Goal: Task Accomplishment & Management: Manage account settings

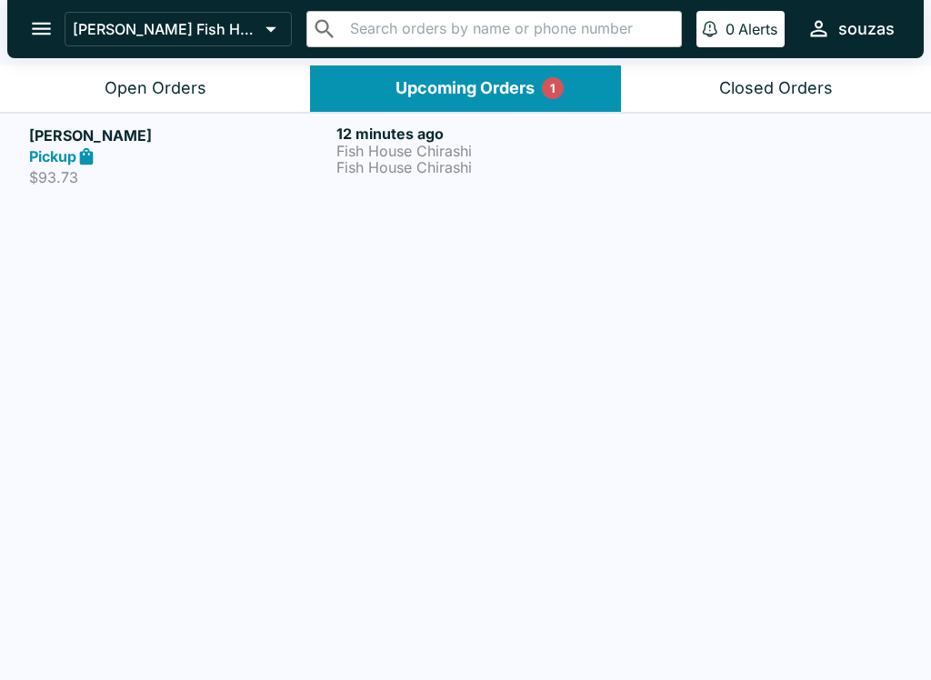
click at [494, 140] on h6 "12 minutes ago" at bounding box center [486, 134] width 300 height 18
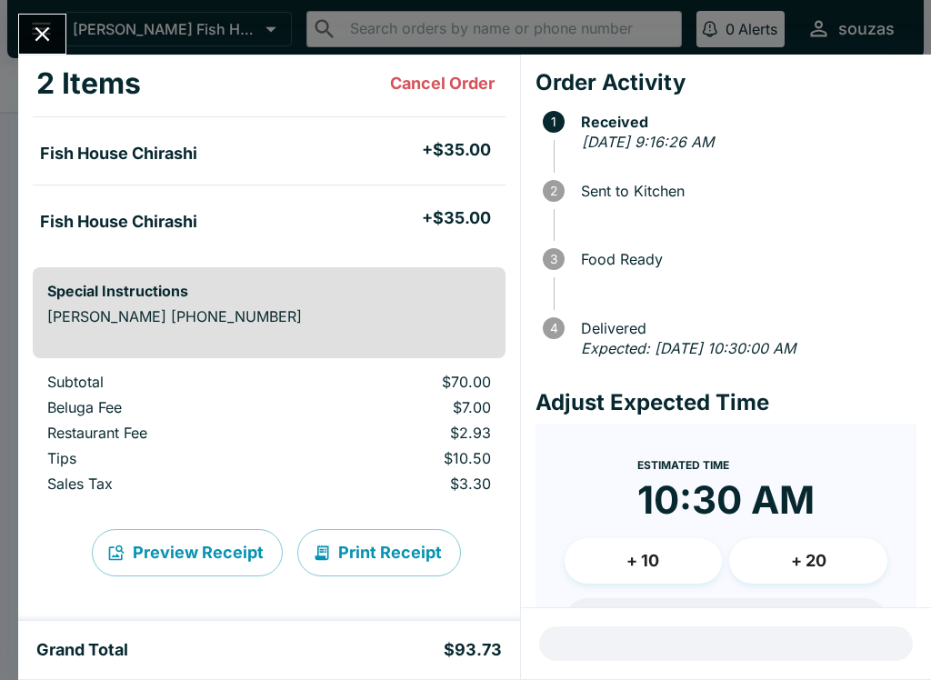
scroll to position [-1, 0]
click at [47, 19] on button "Close" at bounding box center [42, 34] width 46 height 39
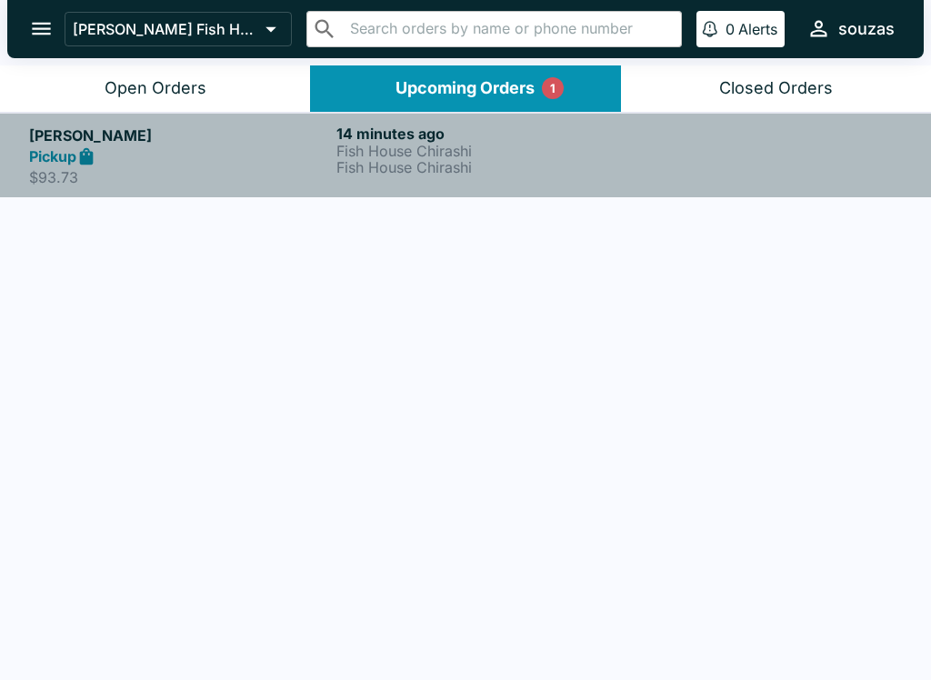
click at [463, 155] on p "Fish House Chirashi" at bounding box center [486, 151] width 300 height 16
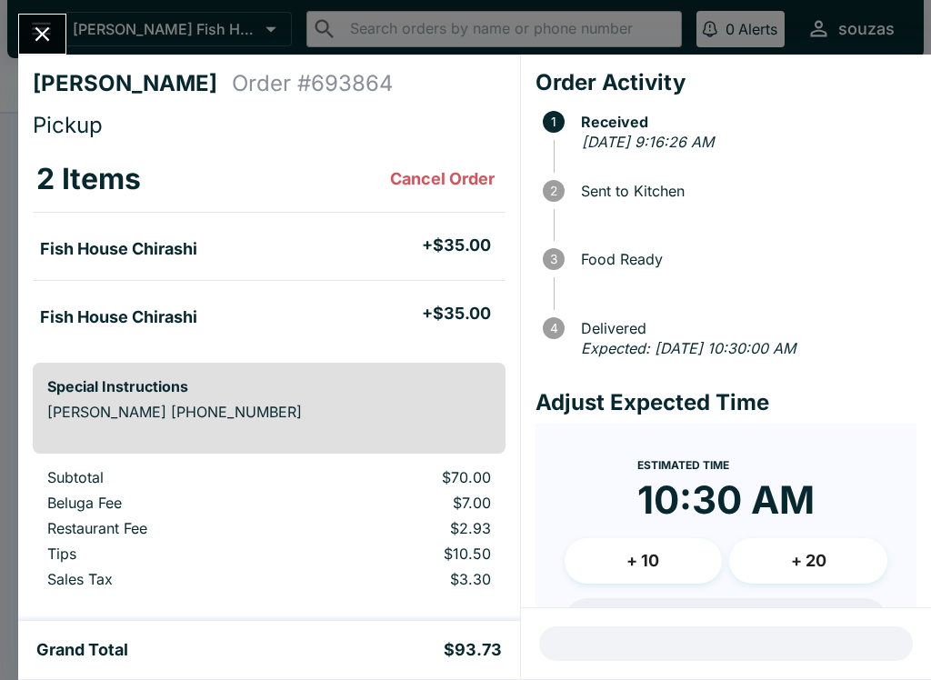
click at [45, 34] on icon "Close" at bounding box center [42, 34] width 25 height 25
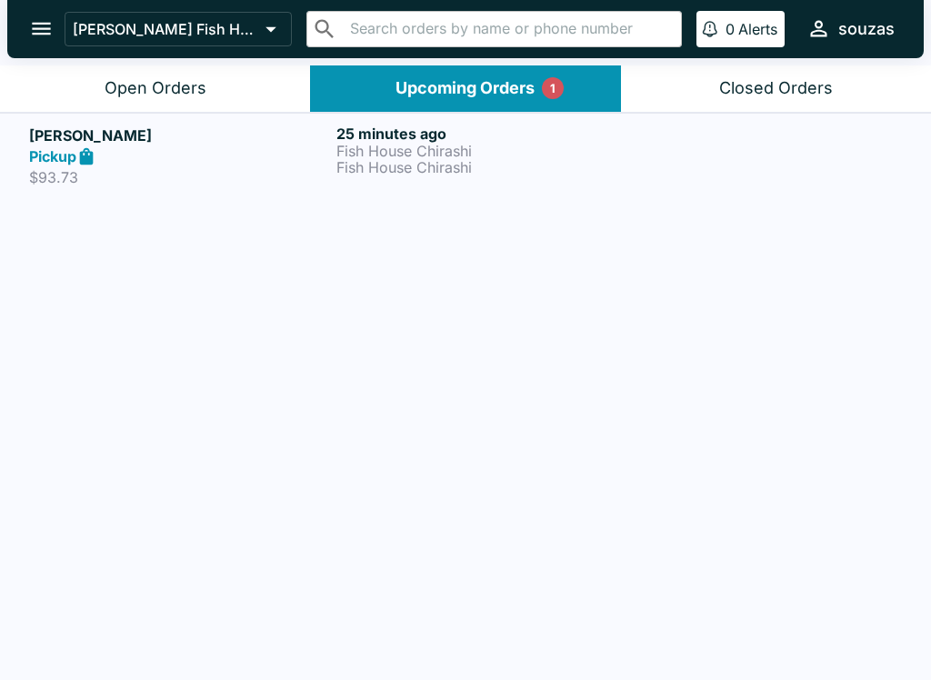
click at [439, 188] on link "[PERSON_NAME] Pickup $93.73 25 minutes ago Fish House Chirashi Fish House Chira…" at bounding box center [465, 155] width 931 height 85
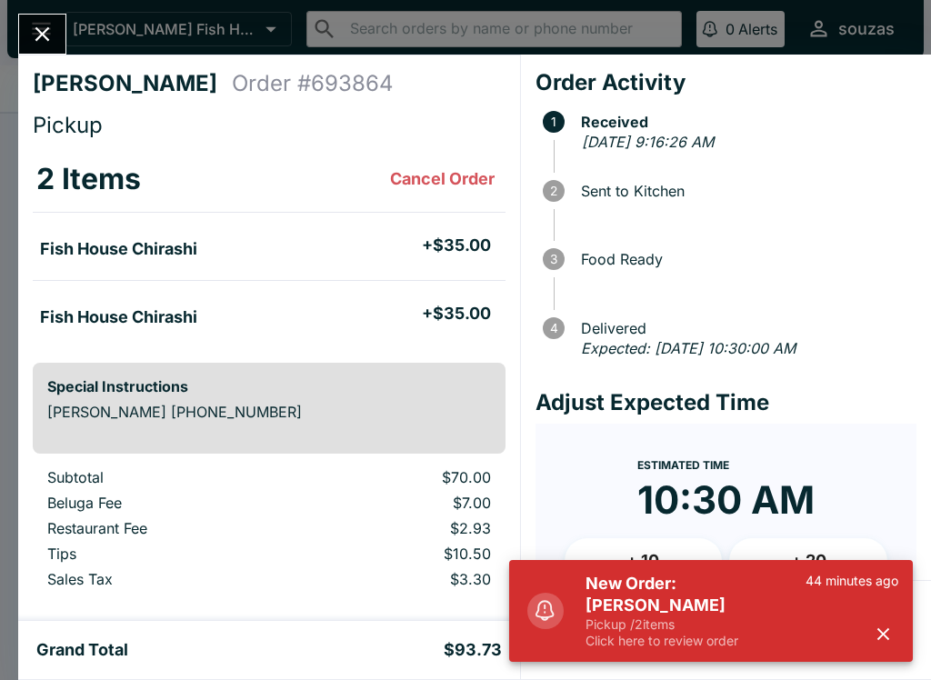
click at [727, 643] on p "Click here to review order" at bounding box center [695, 641] width 220 height 16
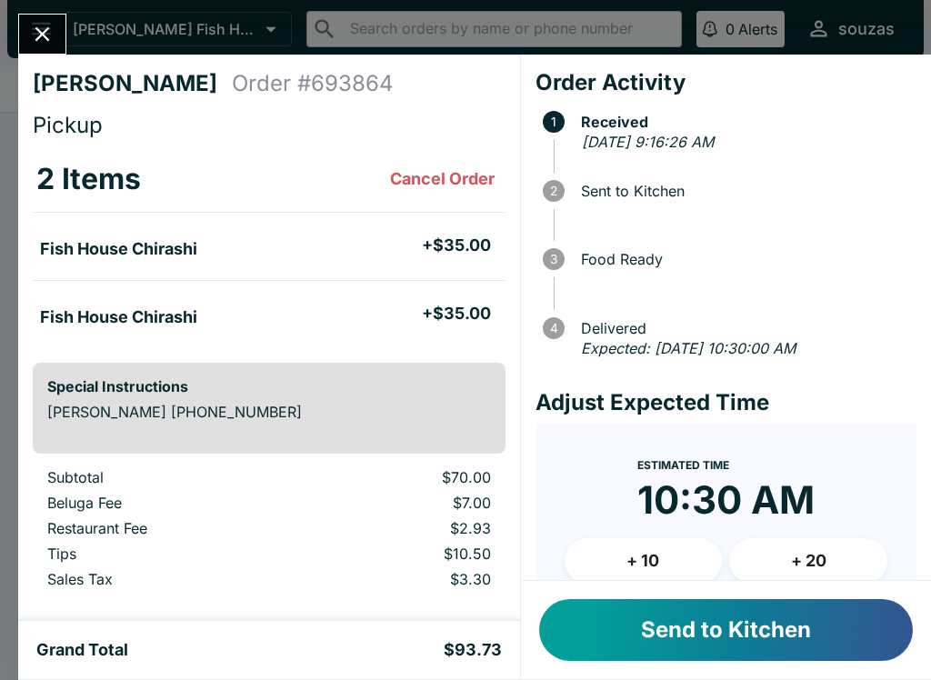
click at [772, 631] on button "Send to Kitchen" at bounding box center [726, 630] width 374 height 62
click at [61, 35] on button "Close" at bounding box center [42, 34] width 46 height 39
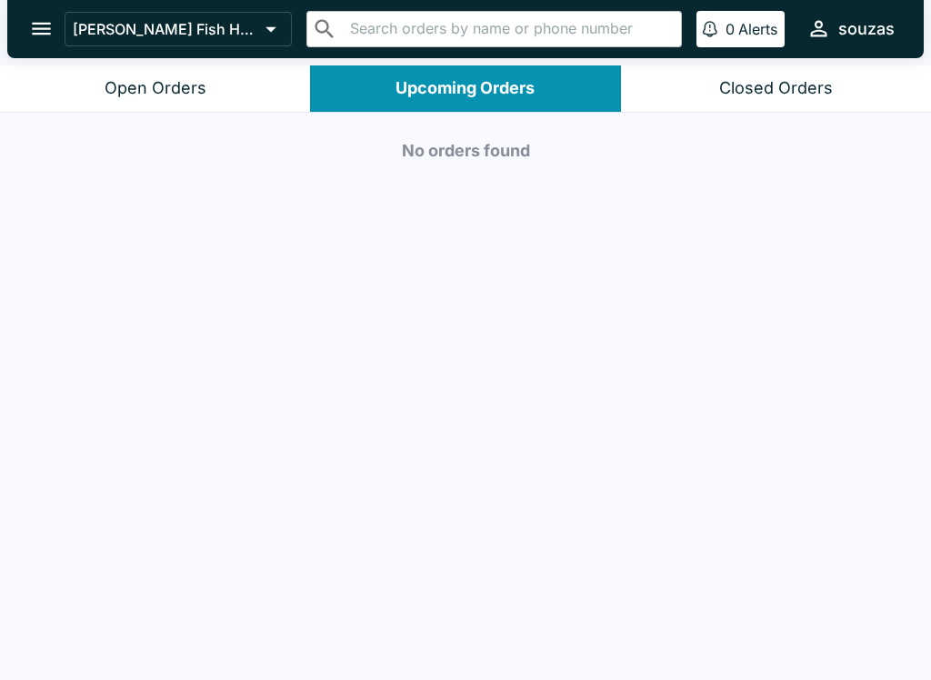
click at [195, 75] on button "Open Orders" at bounding box center [155, 88] width 310 height 46
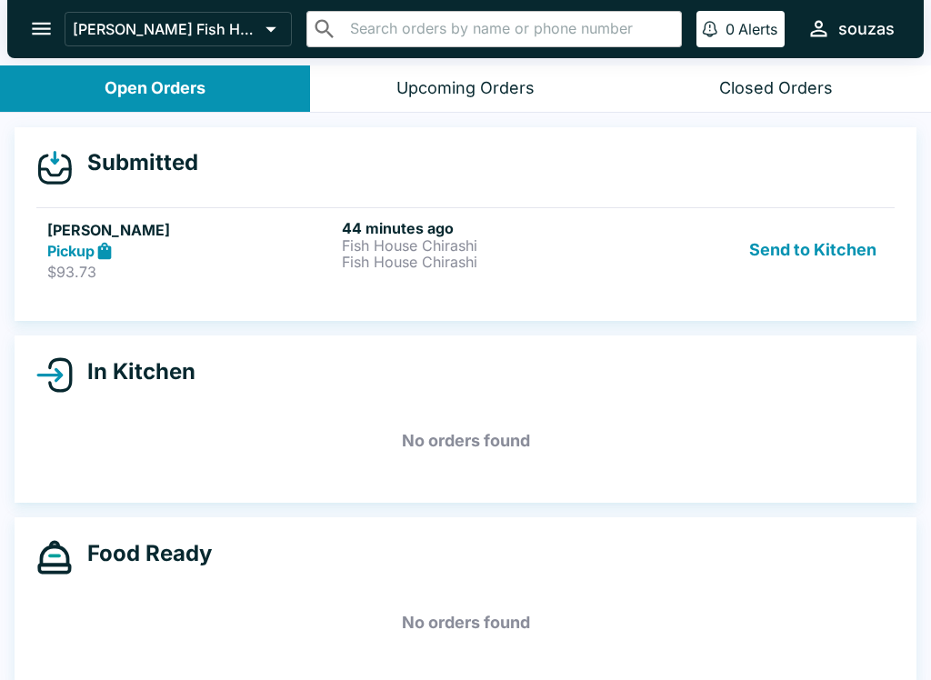
click at [793, 254] on button "Send to Kitchen" at bounding box center [813, 250] width 142 height 63
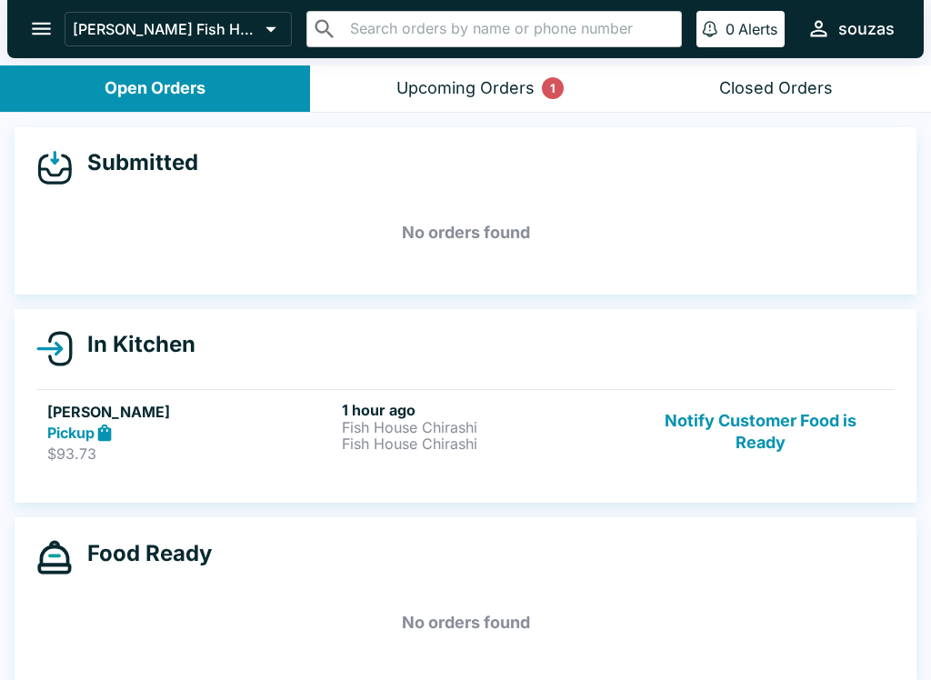
click at [494, 60] on header "[PERSON_NAME] Fish House ​ ​ 0 [PERSON_NAME]" at bounding box center [465, 32] width 931 height 65
click at [500, 90] on div "Upcoming Orders 1" at bounding box center [465, 88] width 138 height 21
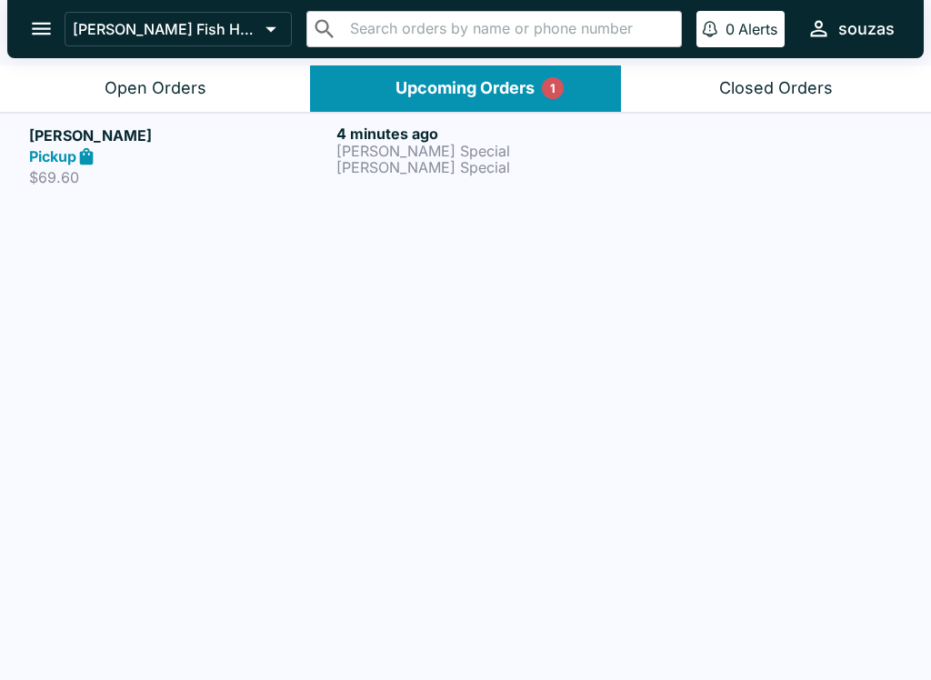
click at [434, 145] on p "[PERSON_NAME] Special" at bounding box center [486, 151] width 300 height 16
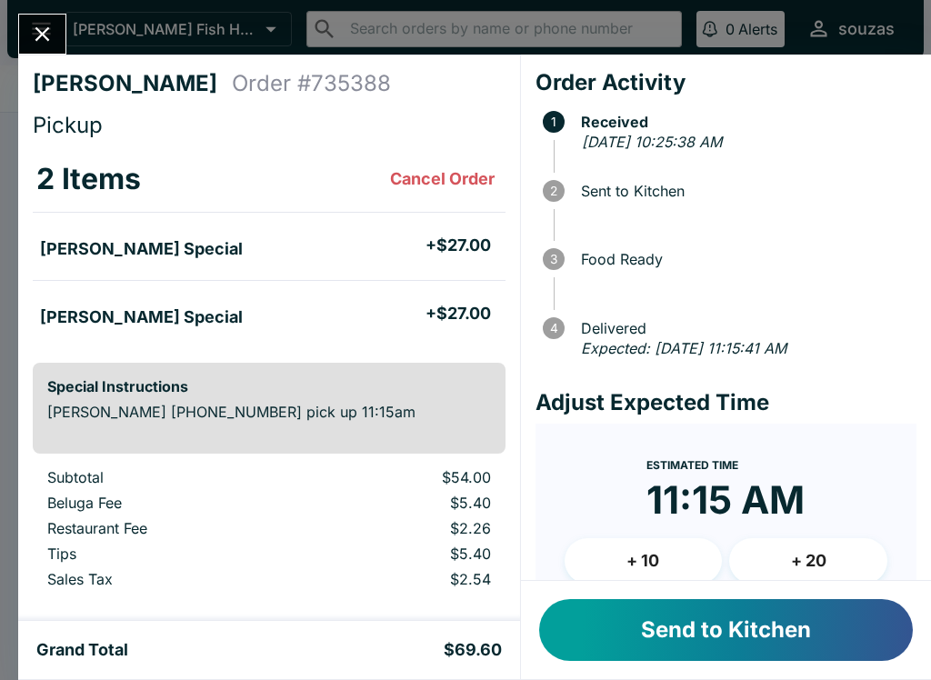
click at [827, 643] on button "Send to Kitchen" at bounding box center [726, 630] width 374 height 62
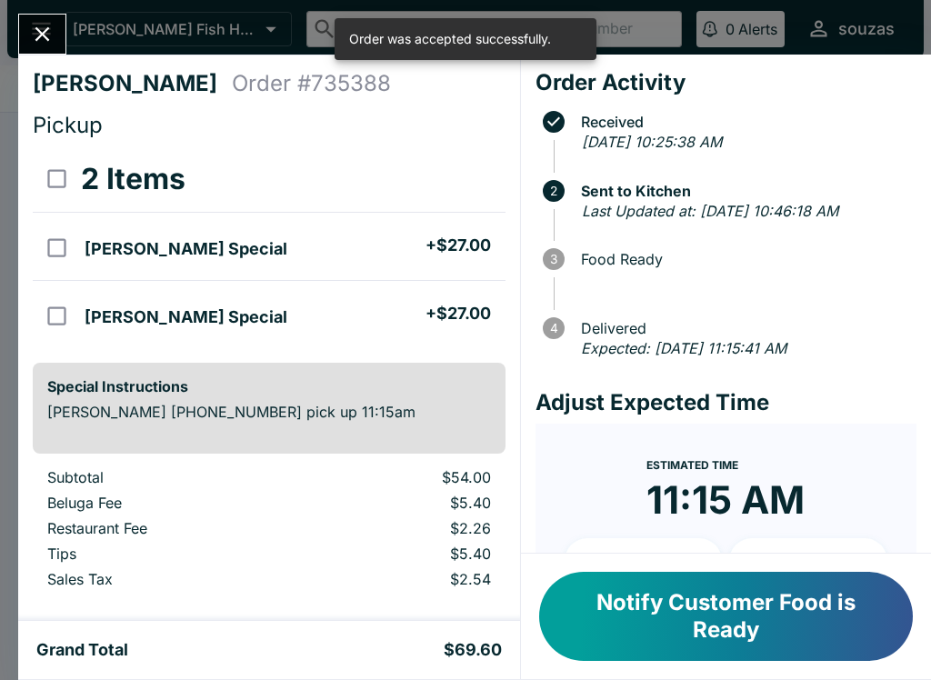
click at [816, 609] on button "Notify Customer Food is Ready" at bounding box center [726, 616] width 374 height 89
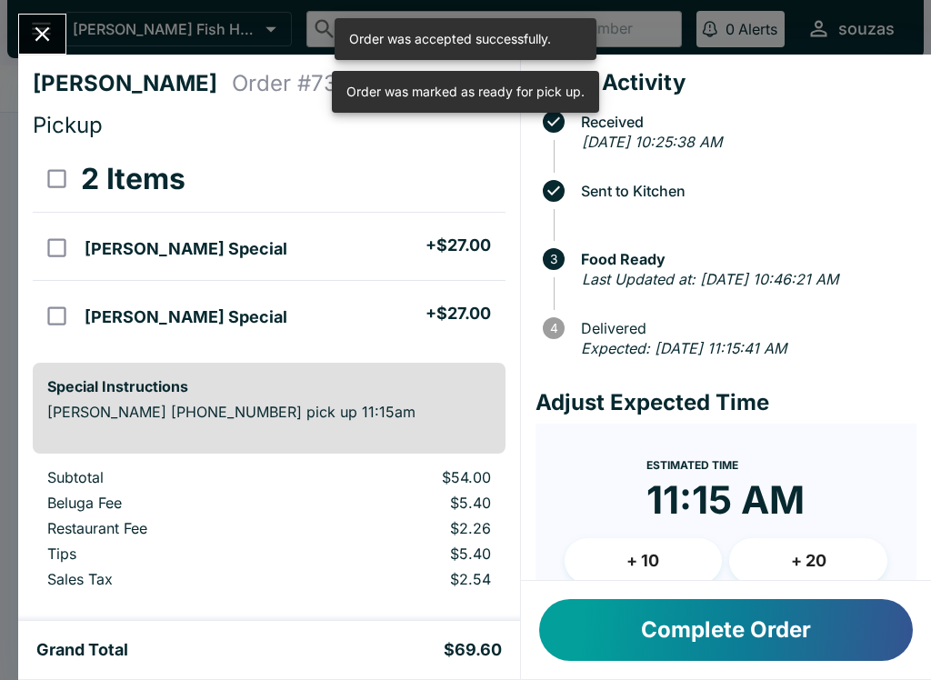
click at [44, 16] on button "Close" at bounding box center [42, 34] width 46 height 39
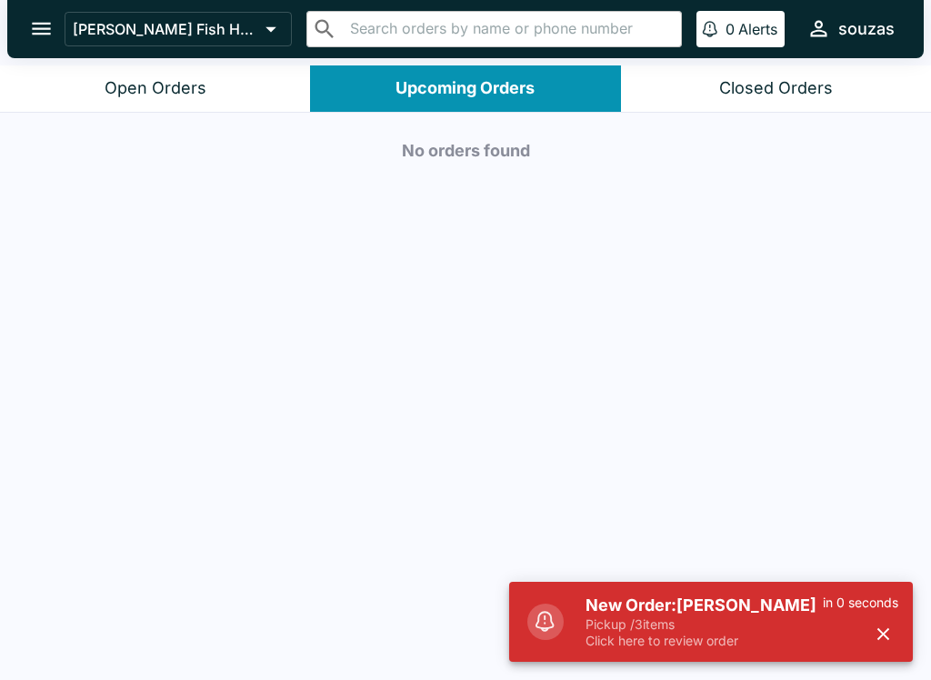
click at [269, 105] on button "Open Orders" at bounding box center [155, 88] width 310 height 46
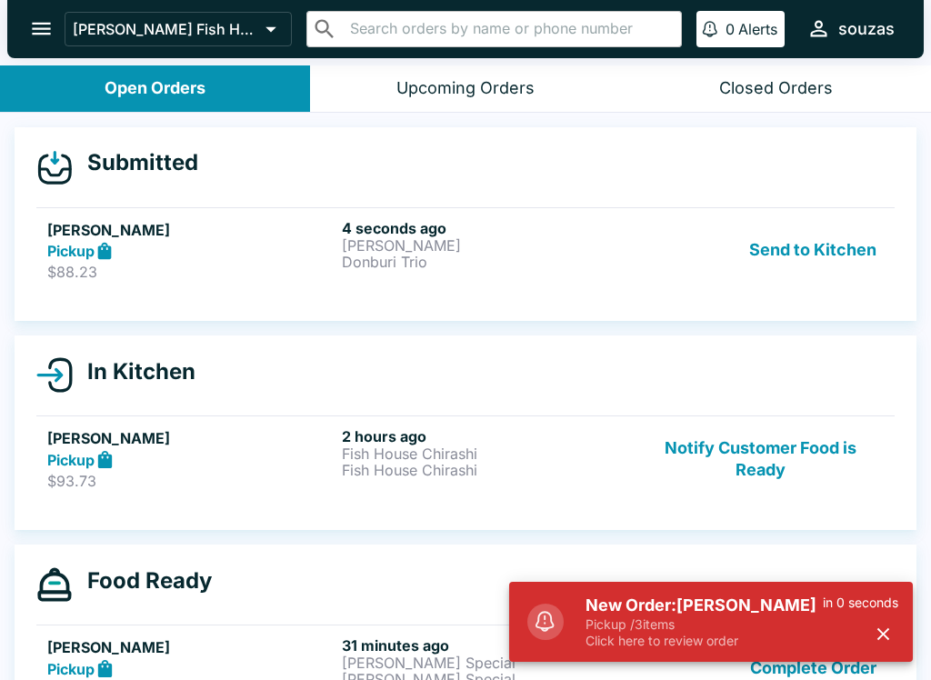
click at [521, 257] on p "Donburi Trio" at bounding box center [485, 262] width 287 height 16
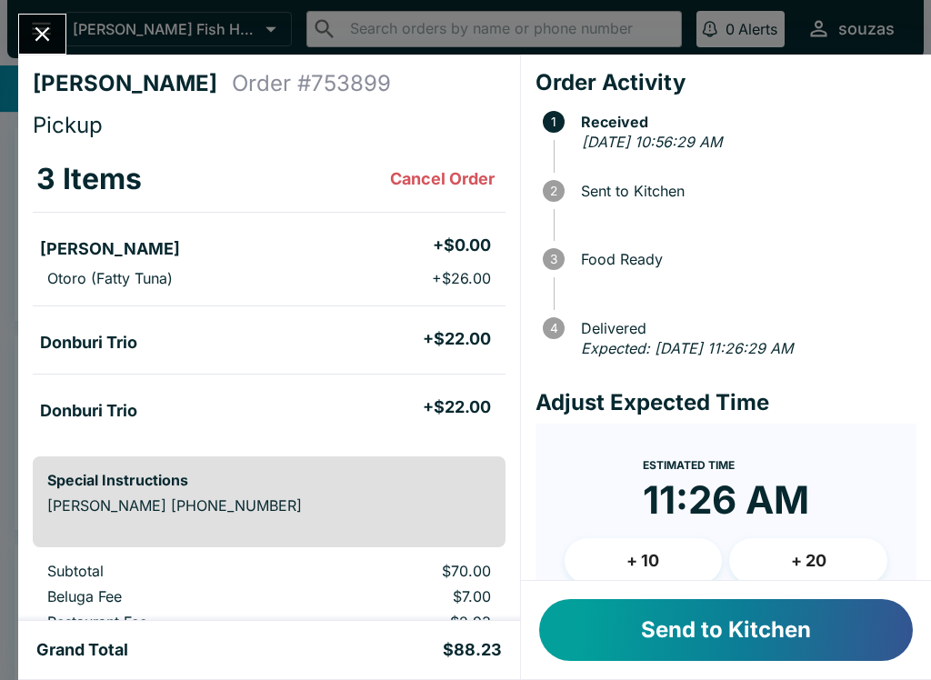
click at [762, 649] on button "Send to Kitchen" at bounding box center [726, 630] width 374 height 62
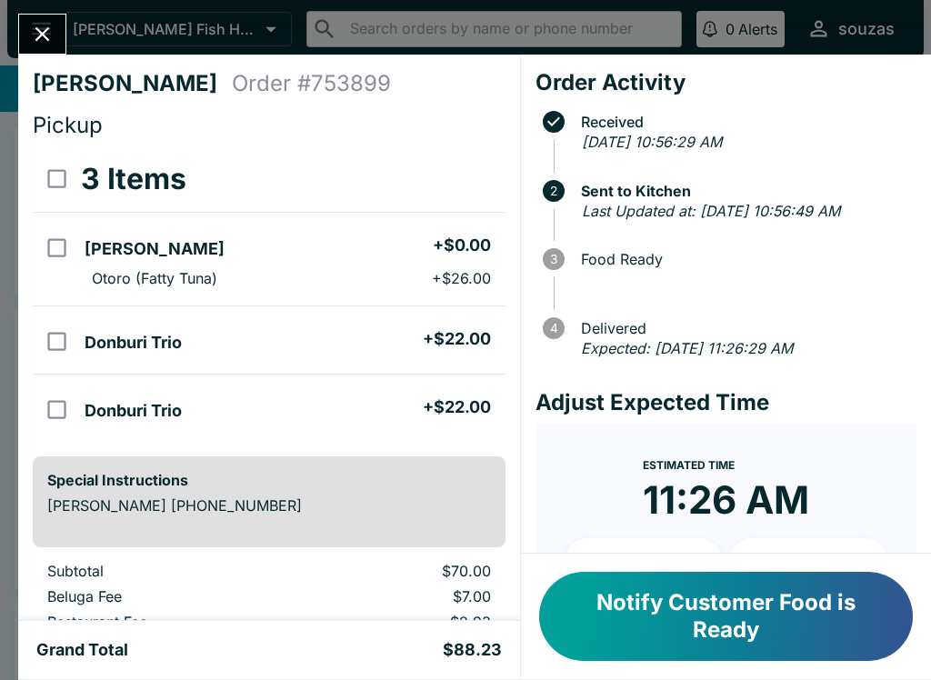
click at [56, 35] on button "Close" at bounding box center [42, 34] width 46 height 39
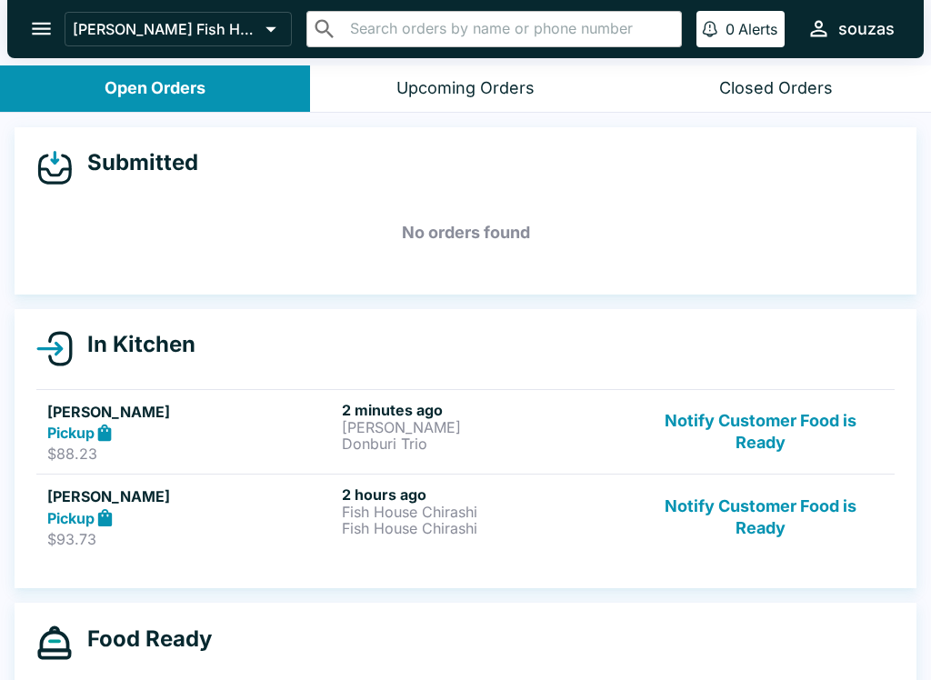
click at [781, 523] on button "Notify Customer Food is Ready" at bounding box center [760, 516] width 246 height 63
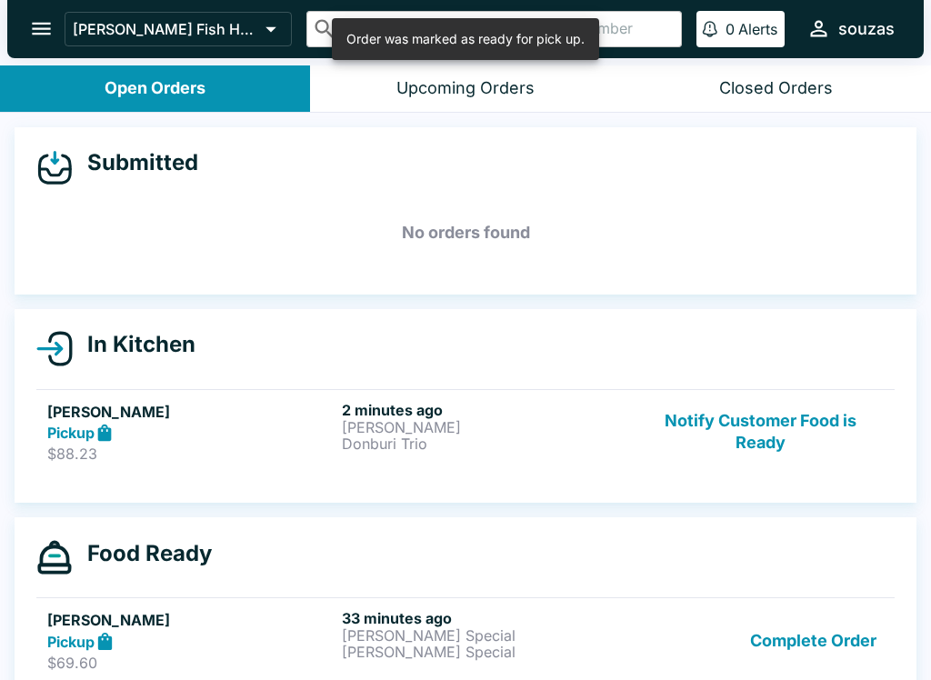
click at [813, 633] on button "Complete Order" at bounding box center [813, 640] width 141 height 63
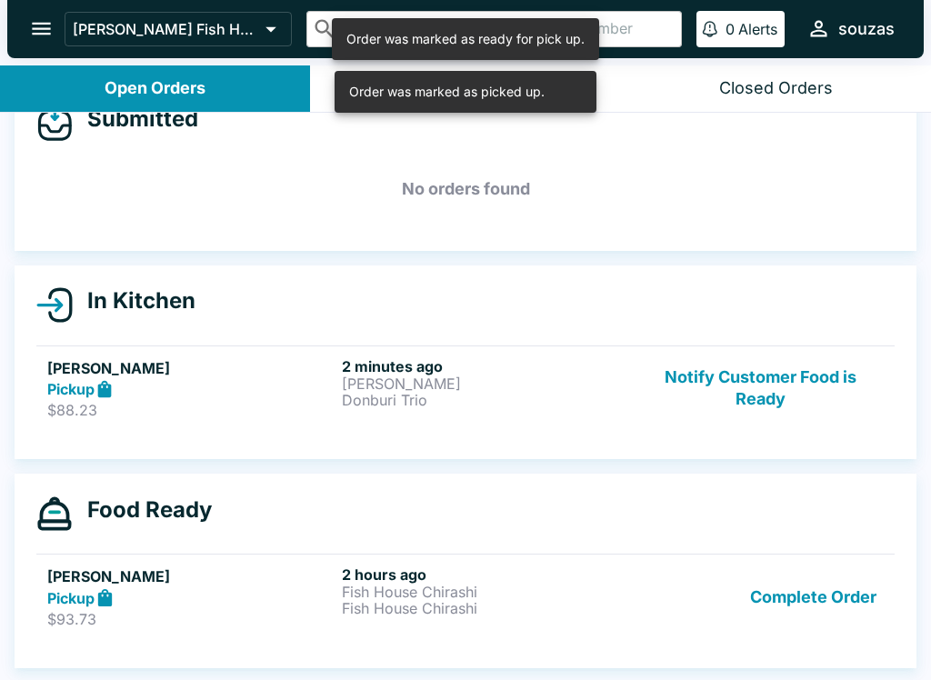
scroll to position [44, 0]
click at [799, 599] on button "Complete Order" at bounding box center [813, 596] width 141 height 63
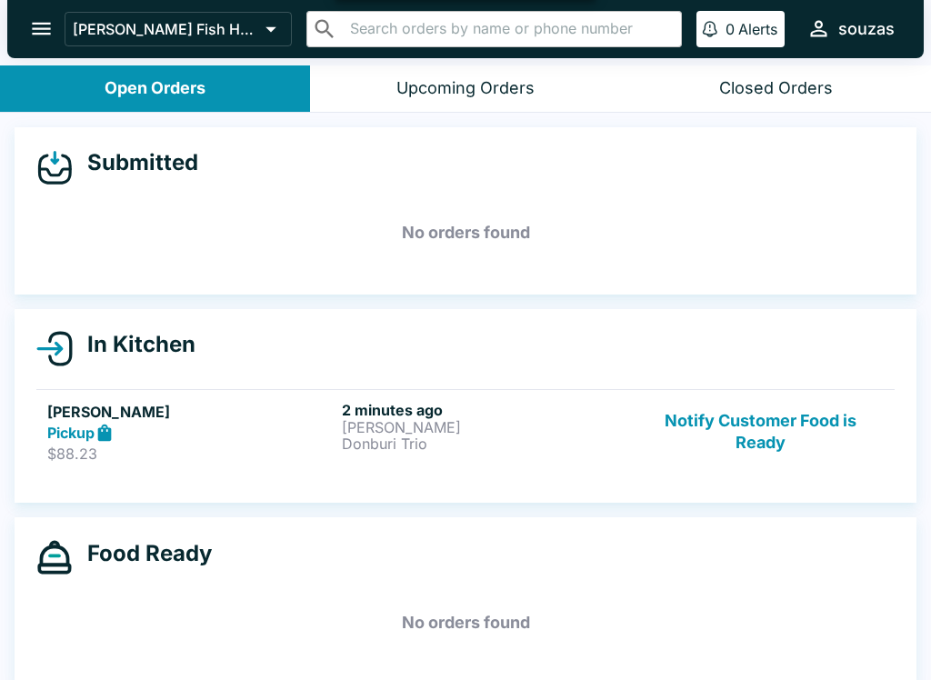
scroll to position [0, 0]
click at [504, 419] on p "[PERSON_NAME]" at bounding box center [485, 427] width 287 height 16
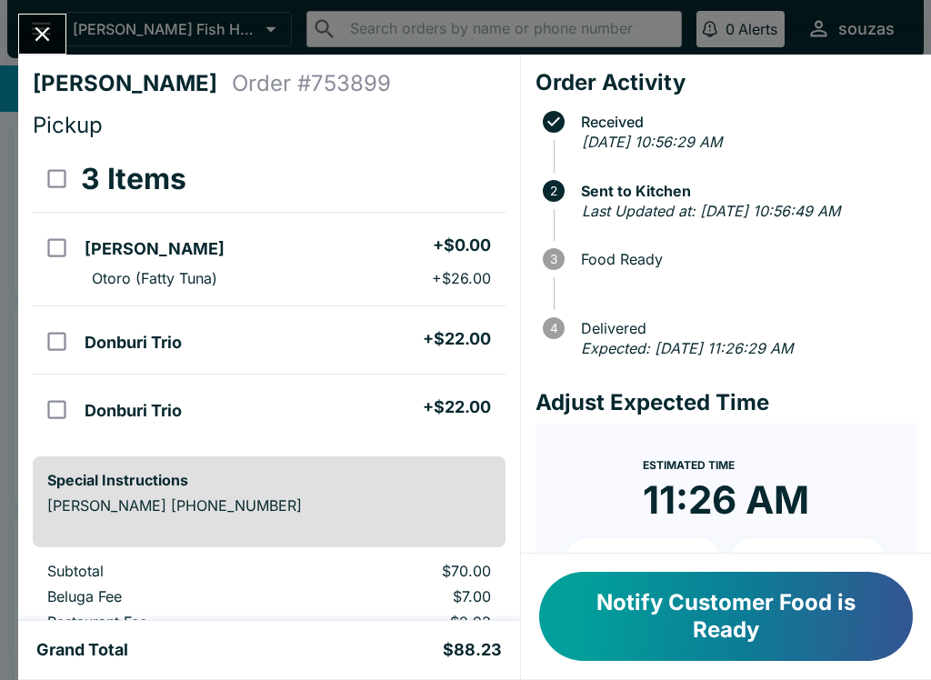
click at [45, 17] on button "Close" at bounding box center [42, 34] width 46 height 39
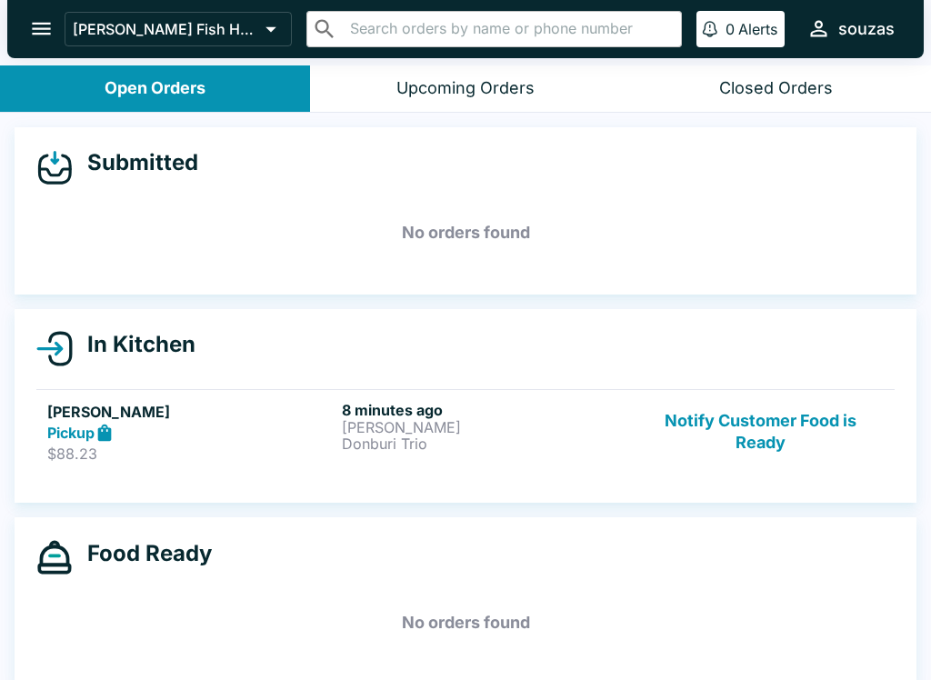
click at [99, 432] on icon at bounding box center [105, 432] width 14 height 17
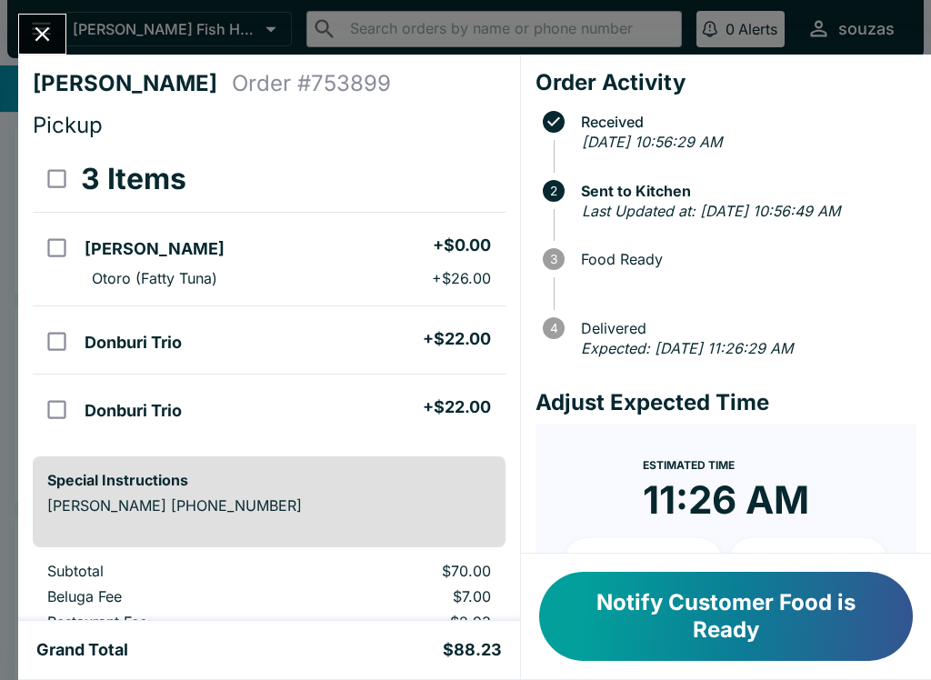
click at [723, 618] on button "Notify Customer Food is Ready" at bounding box center [726, 616] width 374 height 89
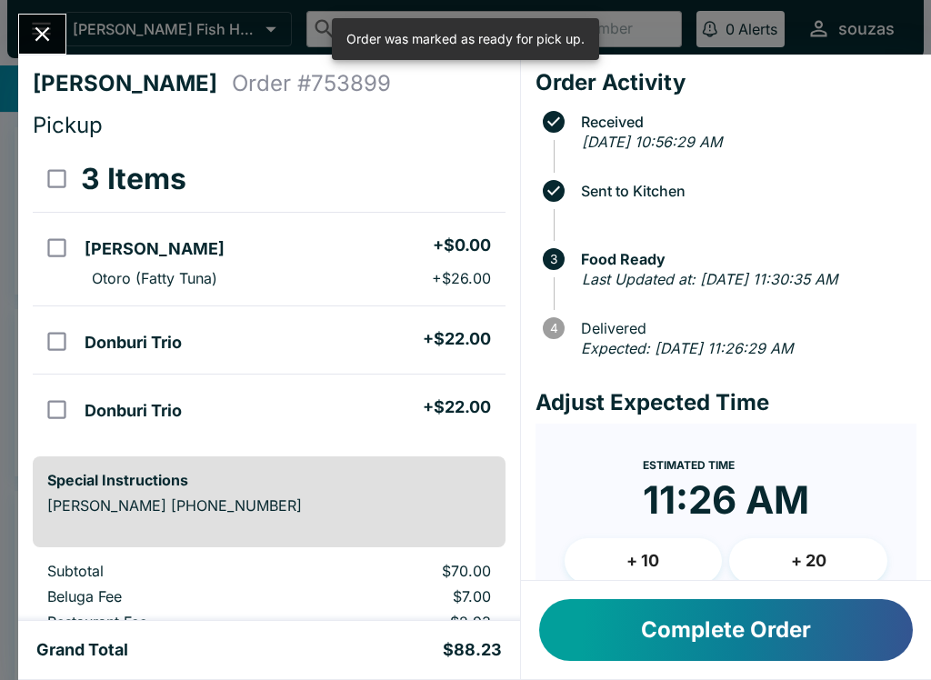
click at [733, 625] on button "Complete Order" at bounding box center [726, 630] width 374 height 62
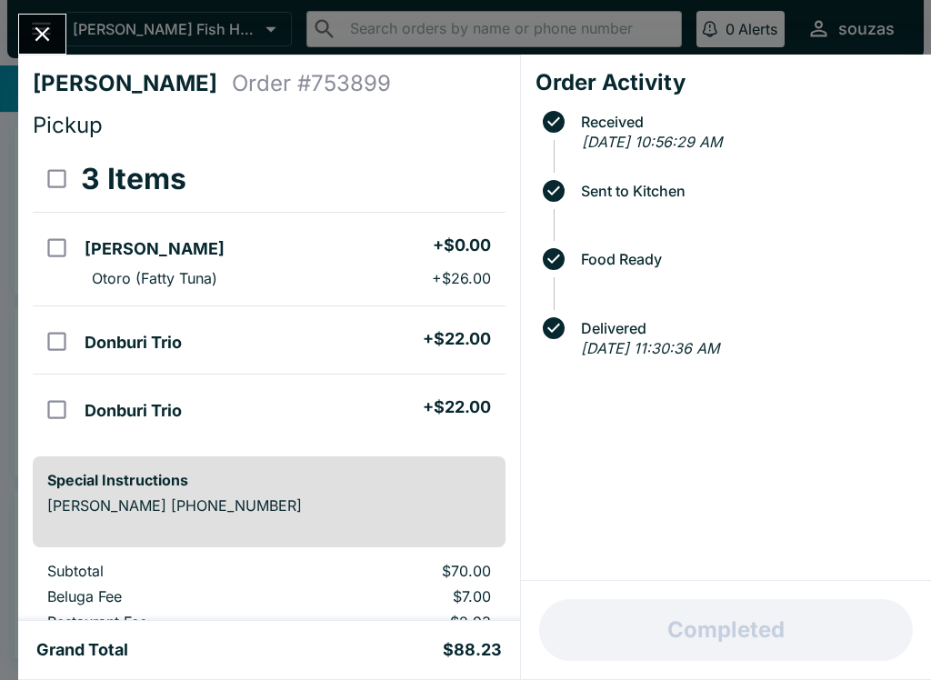
click at [45, 22] on icon "Close" at bounding box center [42, 34] width 25 height 25
